Goal: Task Accomplishment & Management: Use online tool/utility

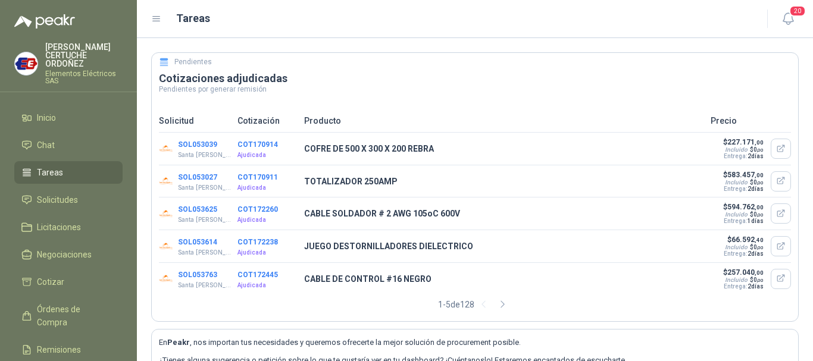
click at [61, 297] on ul "Inicio Chat Tareas Solicitudes Licitaciones Negociaciones Cotizar Órdenes de Co…" at bounding box center [68, 264] width 137 height 314
click at [62, 280] on span "Cotizar" at bounding box center [50, 282] width 27 height 13
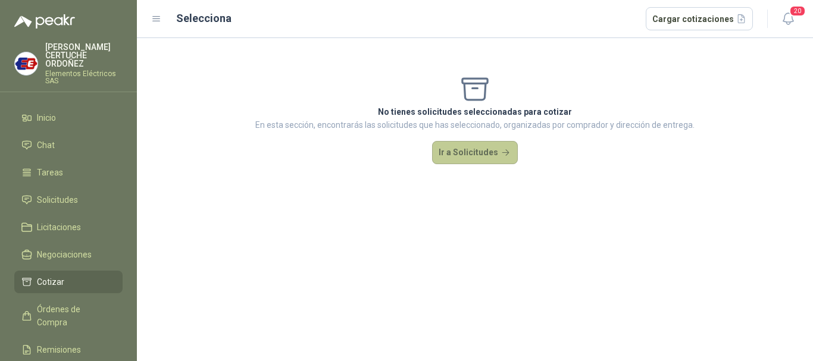
click at [493, 154] on button "Ir a Solicitudes" at bounding box center [475, 153] width 86 height 24
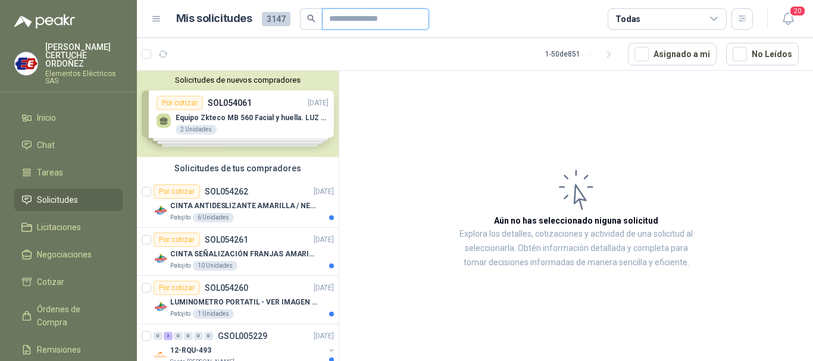
click at [356, 24] on input "text" at bounding box center [370, 19] width 83 height 20
click at [255, 116] on div "Solicitudes de nuevos compradores Por cotizar SOL054061 [DATE] Equipo Zkteco MB…" at bounding box center [238, 114] width 202 height 86
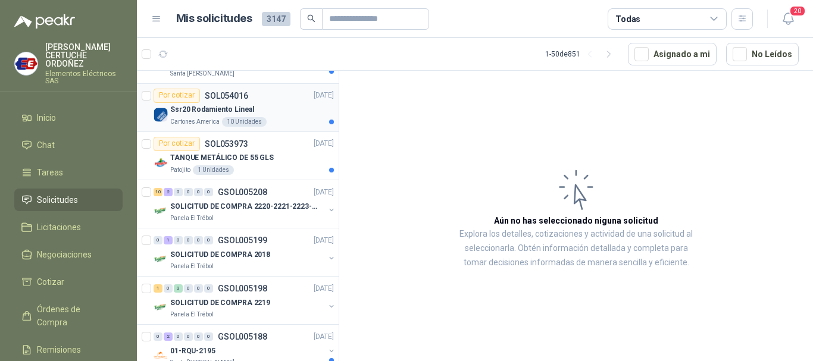
scroll to position [595, 0]
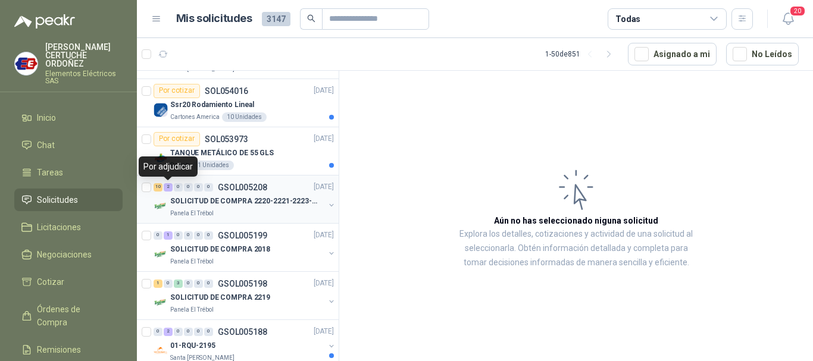
click at [167, 191] on div "2" at bounding box center [168, 187] width 9 height 8
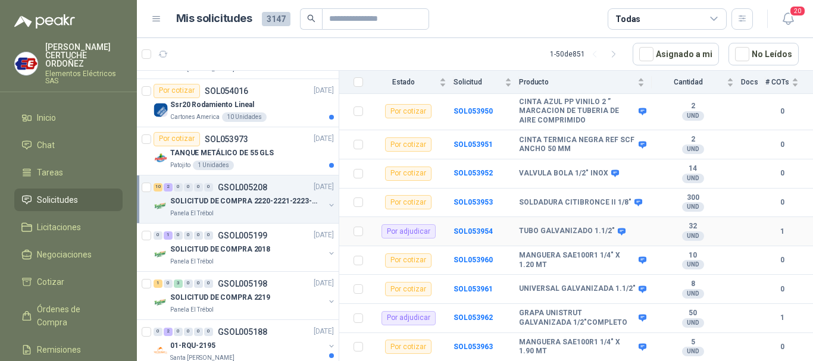
scroll to position [230, 0]
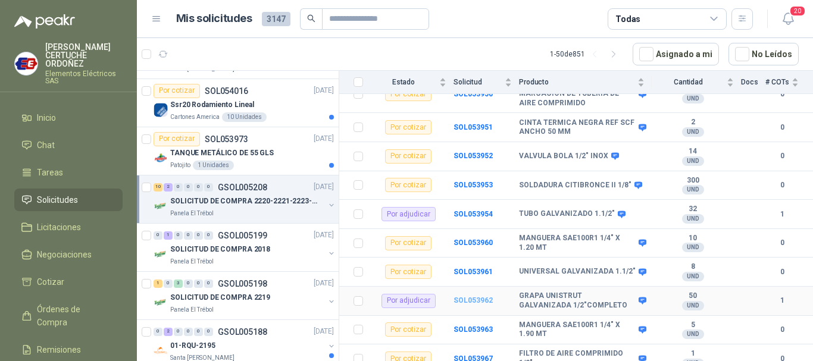
click at [471, 296] on b "SOL053962" at bounding box center [472, 300] width 39 height 8
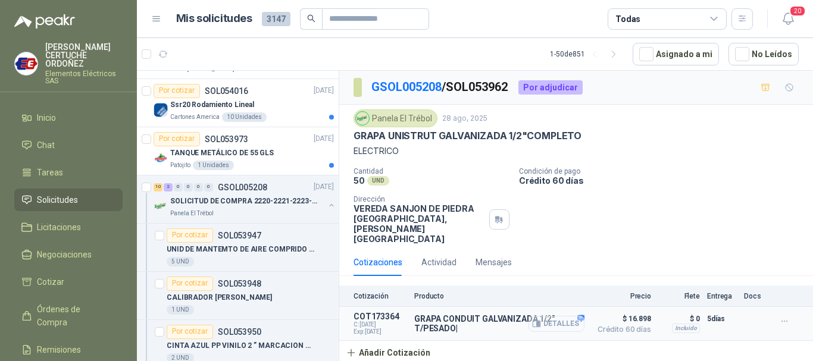
click at [572, 316] on button "Detalles" at bounding box center [556, 324] width 56 height 16
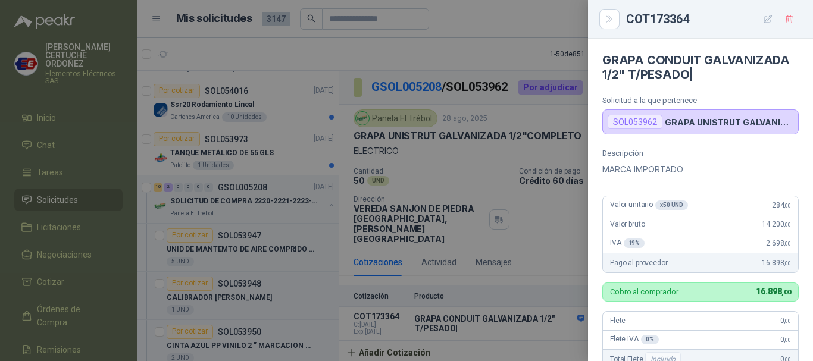
click at [468, 151] on div at bounding box center [406, 180] width 813 height 361
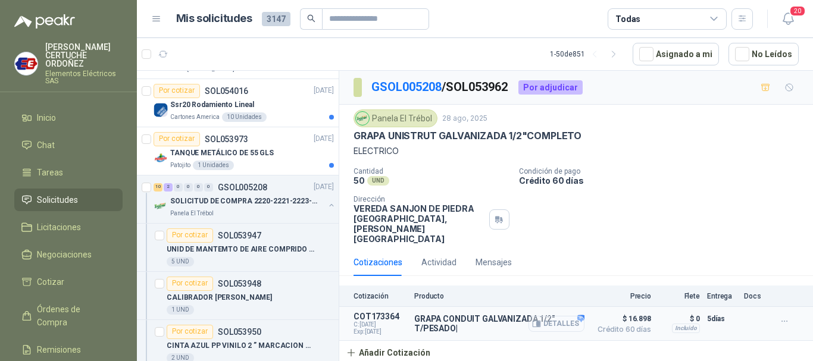
click at [549, 316] on button "Detalles" at bounding box center [556, 324] width 56 height 16
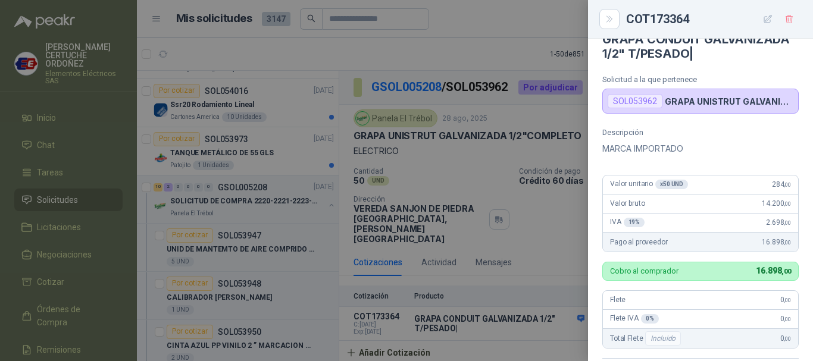
scroll to position [0, 0]
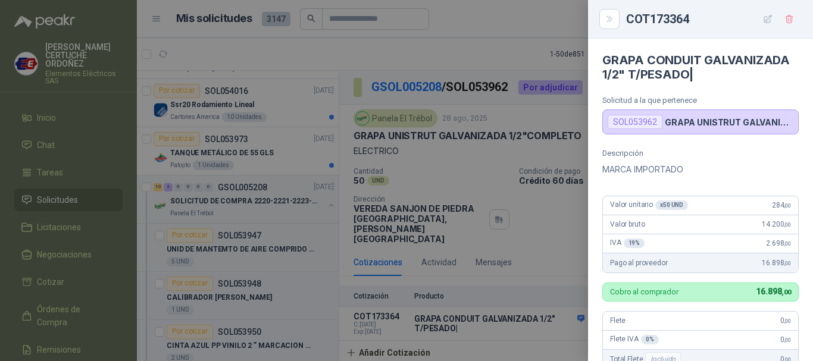
click at [521, 231] on div at bounding box center [406, 180] width 813 height 361
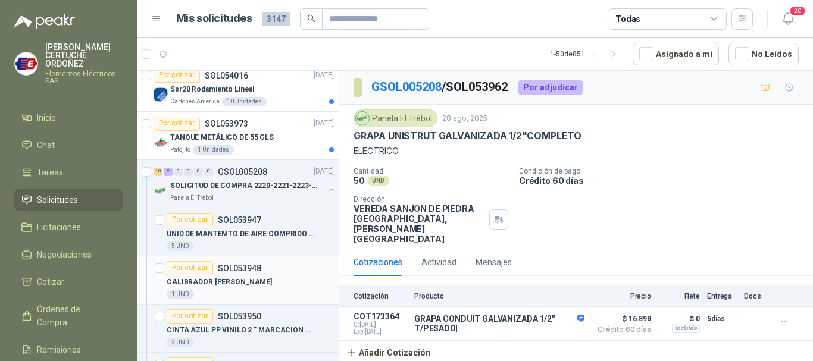
scroll to position [655, 0]
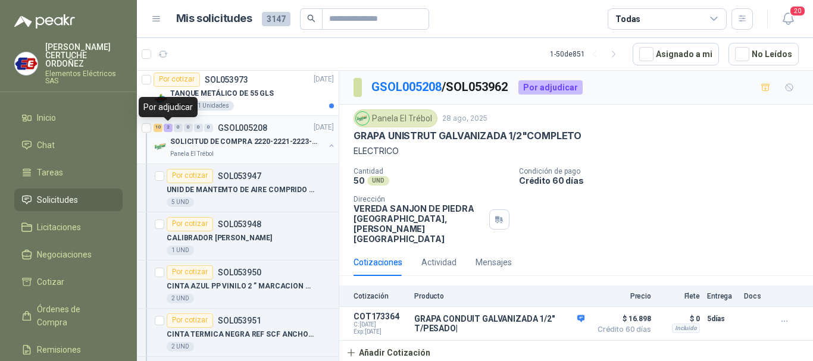
click at [170, 127] on div "2" at bounding box center [168, 128] width 9 height 8
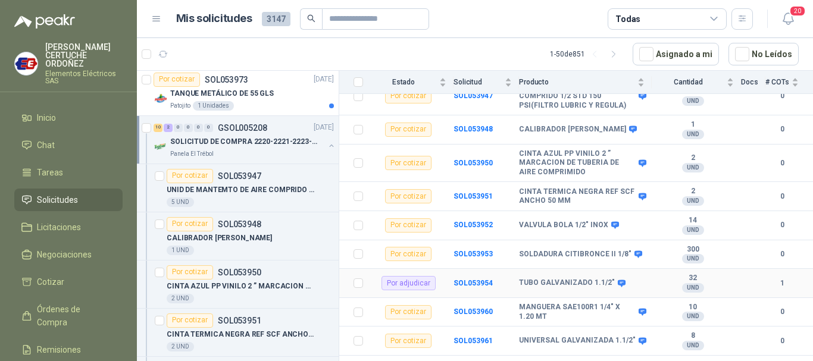
scroll to position [179, 0]
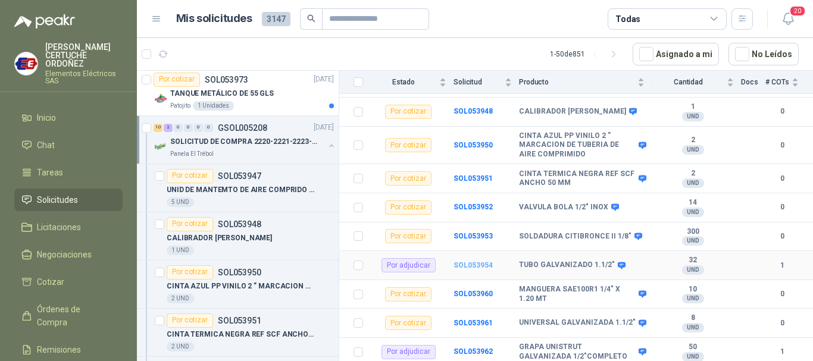
click at [470, 261] on b "SOL053954" at bounding box center [472, 265] width 39 height 8
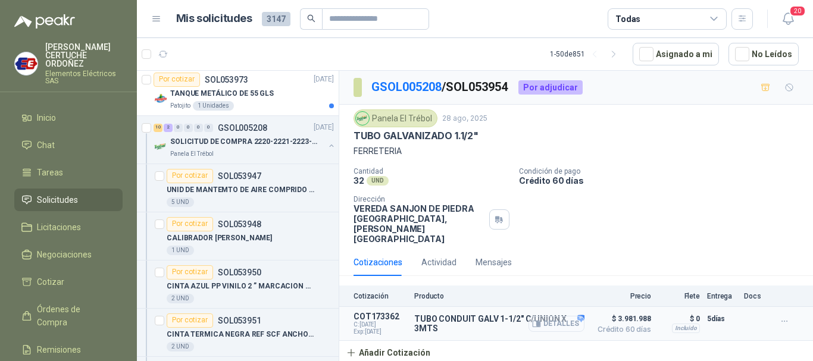
click at [568, 316] on button "Detalles" at bounding box center [556, 324] width 56 height 16
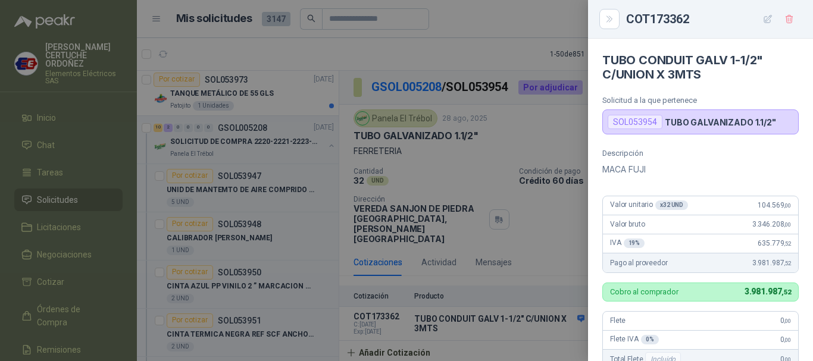
click at [489, 326] on div at bounding box center [406, 180] width 813 height 361
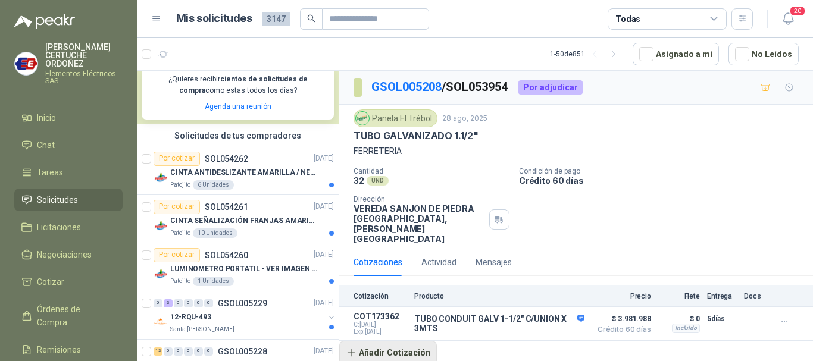
scroll to position [60, 0]
